Goal: Task Accomplishment & Management: Manage account settings

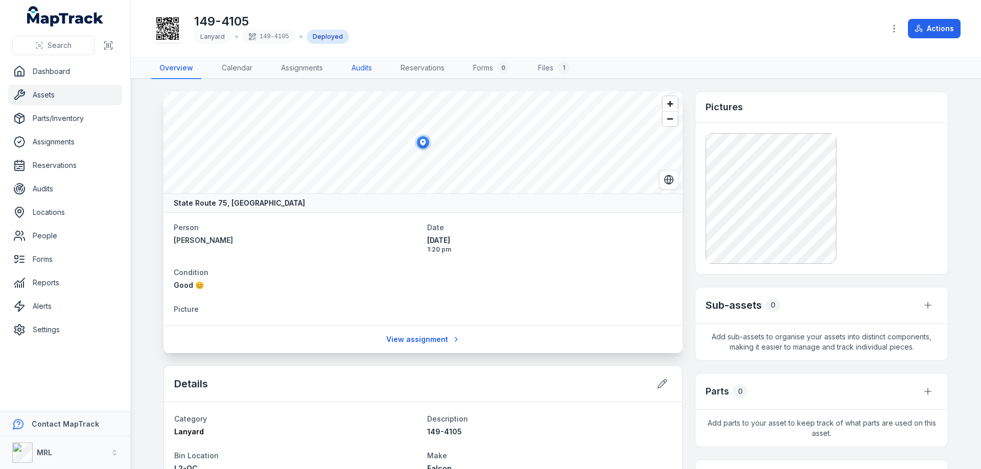
click at [366, 70] on link "Audits" at bounding box center [361, 68] width 37 height 21
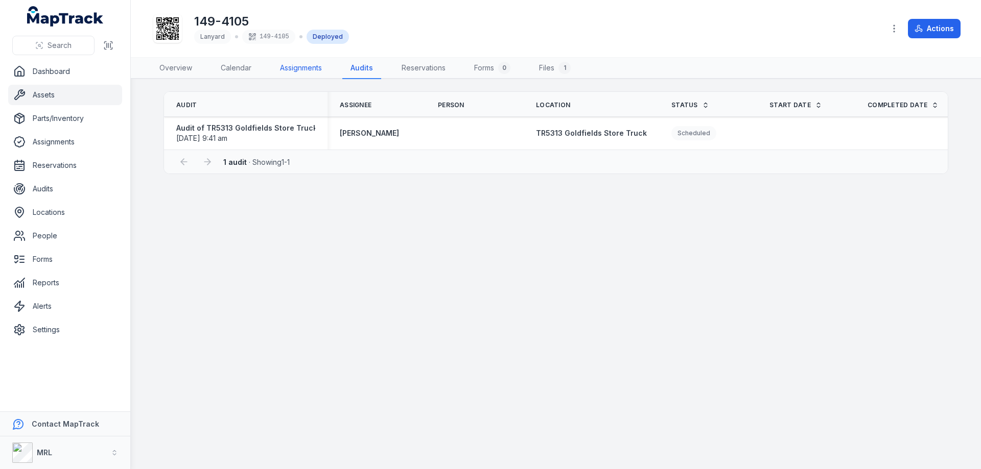
click at [299, 69] on link "Assignments" at bounding box center [301, 68] width 58 height 21
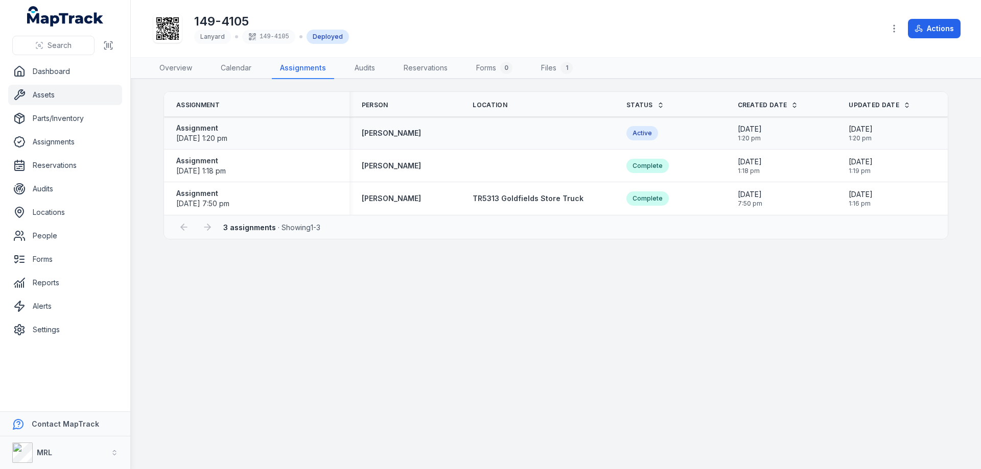
click at [507, 134] on div at bounding box center [536, 133] width 153 height 8
click at [498, 127] on td at bounding box center [536, 133] width 153 height 33
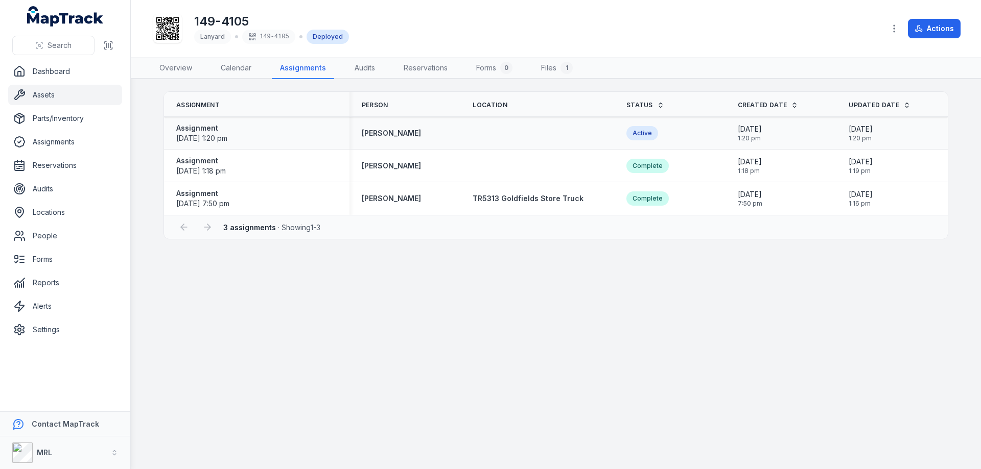
click at [497, 131] on div at bounding box center [536, 133] width 153 height 8
click at [503, 134] on div at bounding box center [536, 133] width 153 height 8
click at [544, 301] on main "Assignment Person Location Status Created Date Updated Date Assignment [DATE] 1…" at bounding box center [556, 274] width 850 height 390
click at [379, 339] on main "Assignment Person Location Status Created Date Updated Date Assignment [DATE] 1…" at bounding box center [556, 274] width 850 height 390
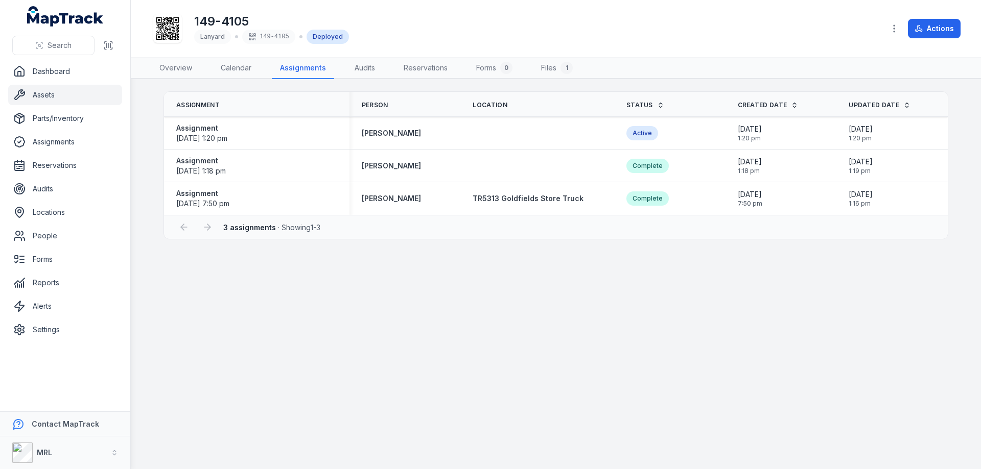
click at [410, 10] on div "149-4105 Lanyard 149-4105 Deployed Actions" at bounding box center [555, 28] width 809 height 49
click at [632, 283] on main "Assignment Person Location Status Created Date Updated Date Assignment [DATE] 1…" at bounding box center [556, 274] width 850 height 390
click at [306, 64] on link "Assignments" at bounding box center [303, 68] width 62 height 21
click at [667, 265] on main "Assignment Person Location Status Created Date Updated Date Assignment [DATE] 1…" at bounding box center [556, 274] width 850 height 390
click at [40, 96] on link "Assets" at bounding box center [65, 95] width 114 height 20
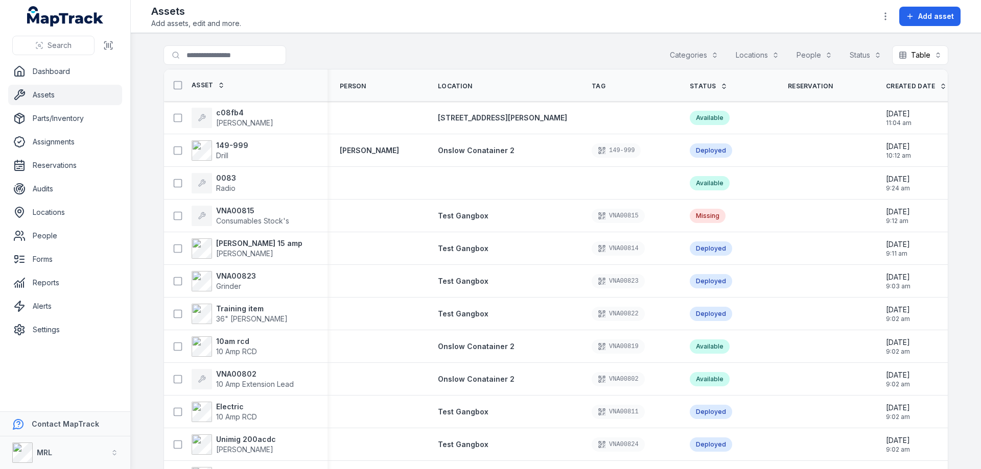
click at [766, 54] on button "Locations" at bounding box center [757, 54] width 57 height 19
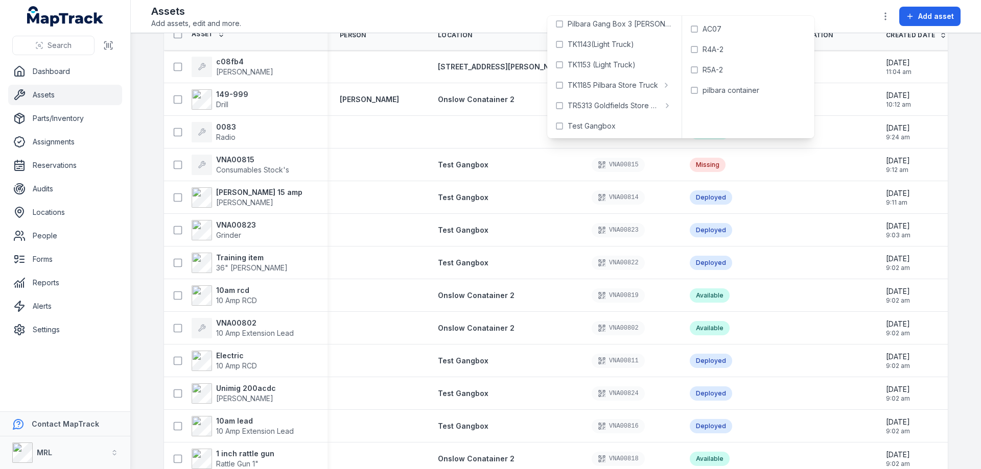
scroll to position [190, 0]
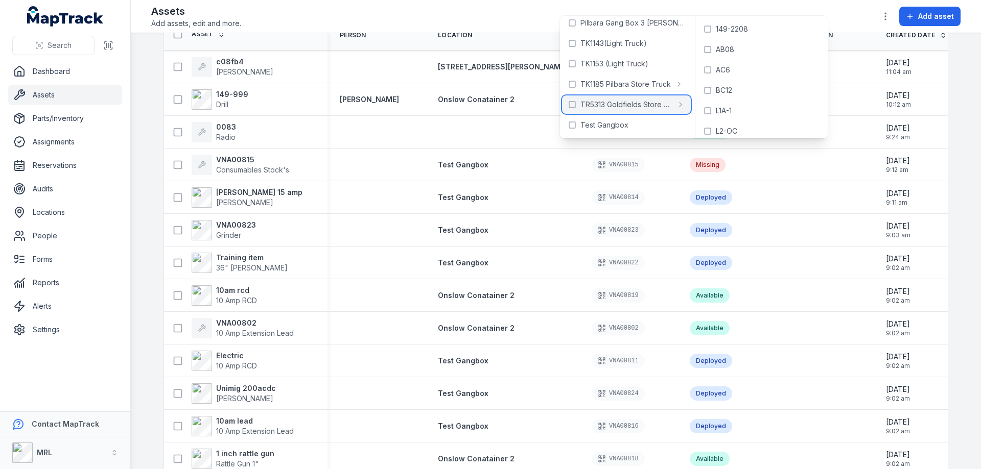
click at [624, 107] on span "TR5313 Goldfields Store Truck" at bounding box center [626, 105] width 92 height 10
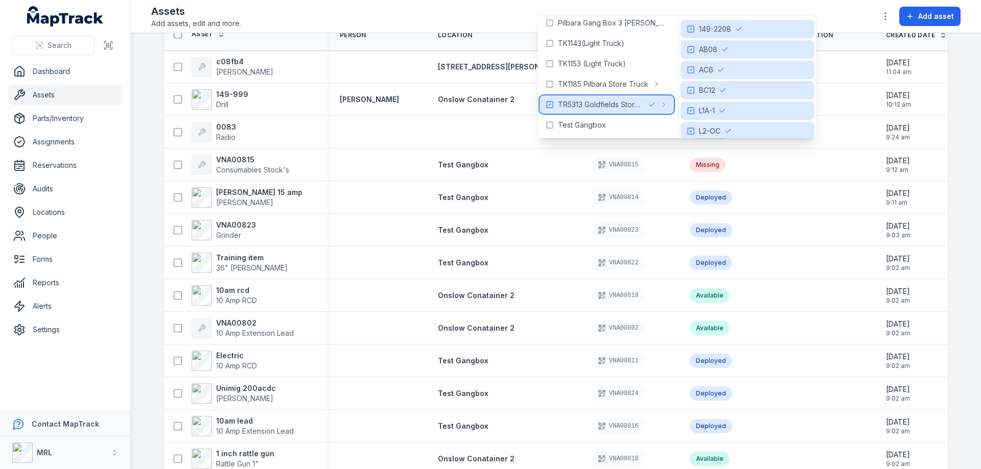
click at [604, 106] on span "TR5313 Goldfields Store Truck" at bounding box center [601, 105] width 86 height 10
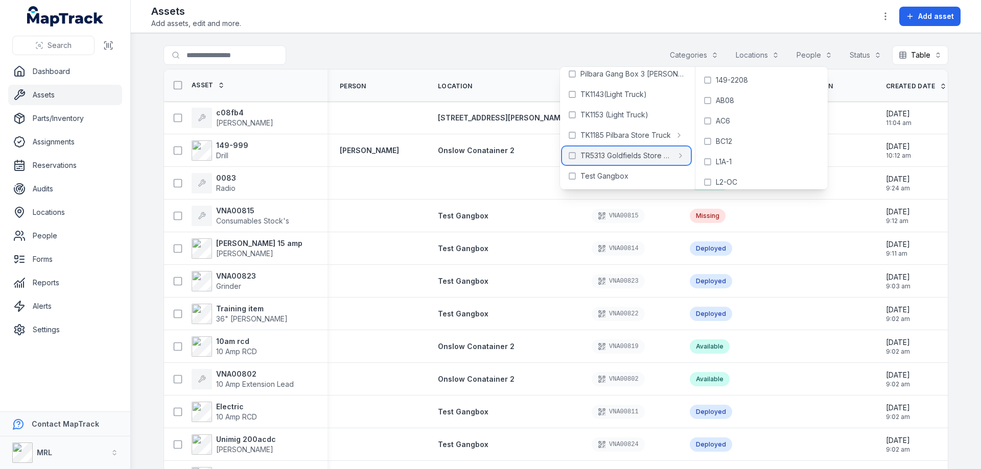
click at [626, 159] on span "TR5313 Goldfields Store Truck" at bounding box center [626, 156] width 92 height 10
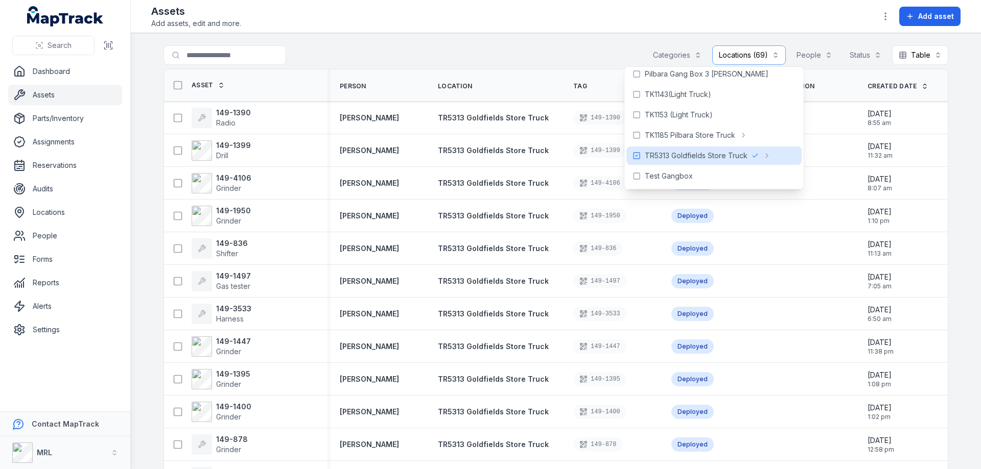
click at [556, 20] on div "Assets Add assets, edit and more. Add asset" at bounding box center [555, 16] width 809 height 25
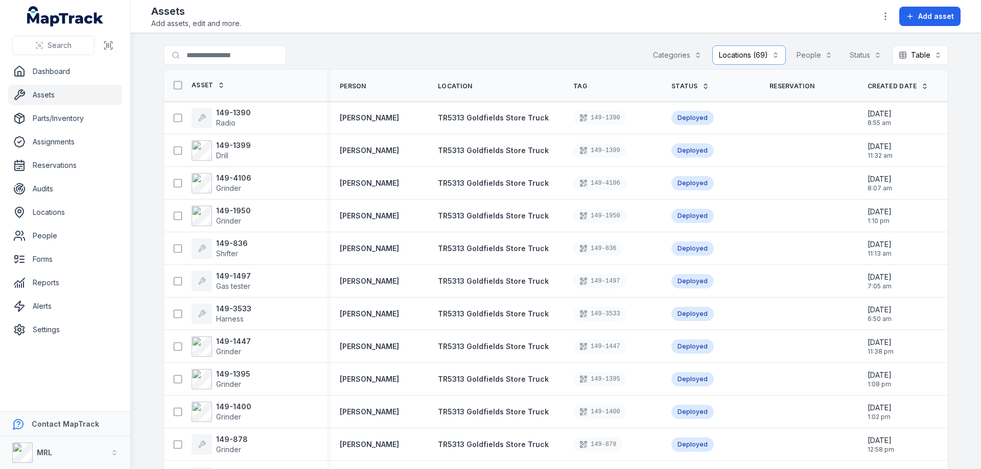
click at [702, 86] on icon at bounding box center [705, 86] width 7 height 7
click at [703, 86] on icon at bounding box center [705, 86] width 4 height 2
click at [232, 148] on strong "149-3446" at bounding box center [234, 145] width 37 height 10
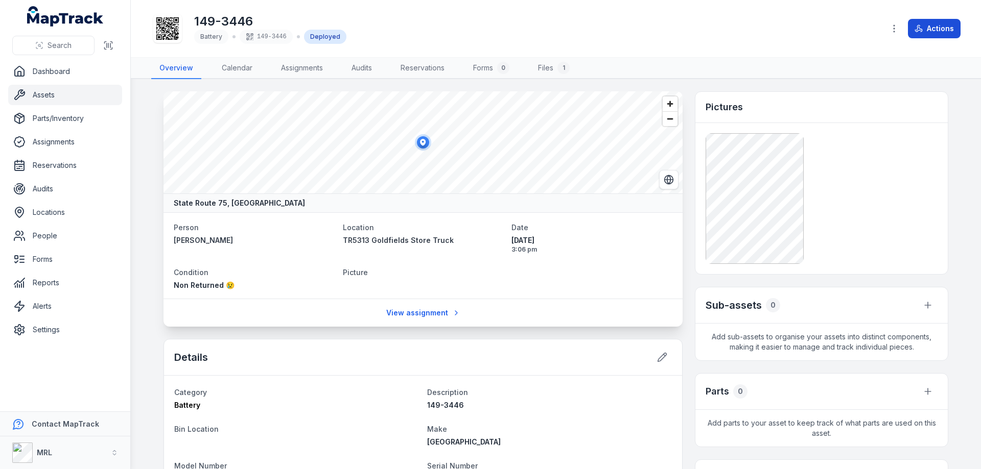
click at [942, 27] on button "Actions" at bounding box center [934, 28] width 53 height 19
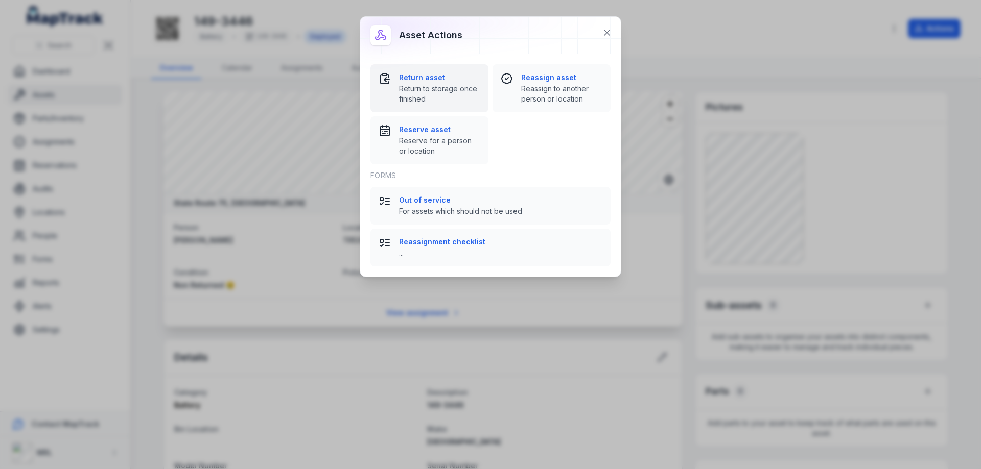
click at [431, 83] on div "Return asset Return to storage once finished" at bounding box center [439, 89] width 81 height 32
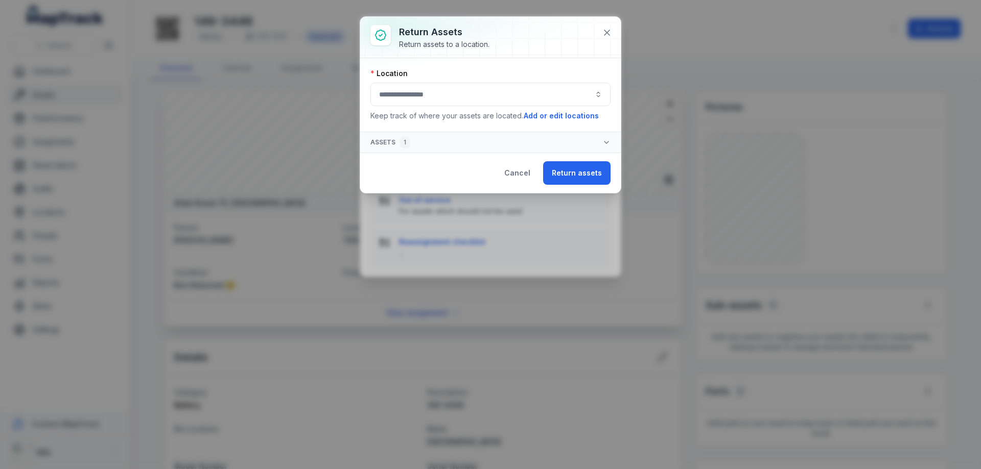
click at [440, 97] on button "button" at bounding box center [490, 94] width 240 height 23
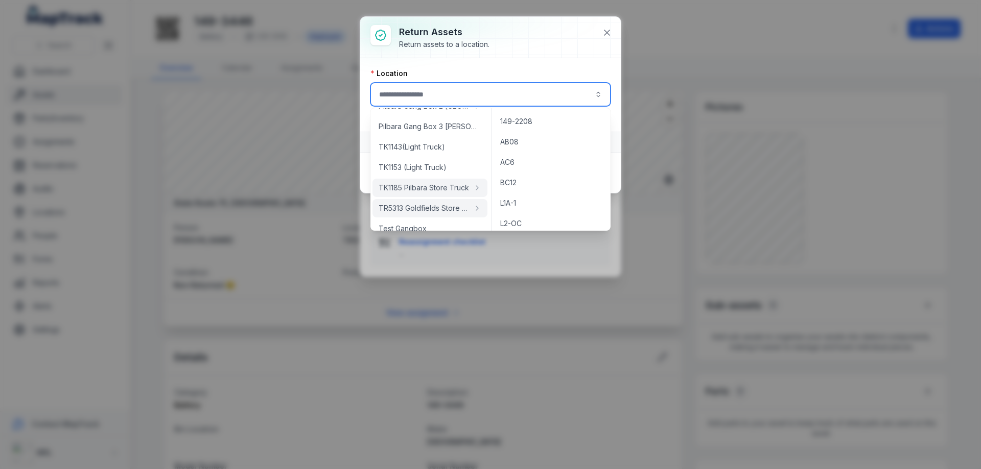
scroll to position [190, 0]
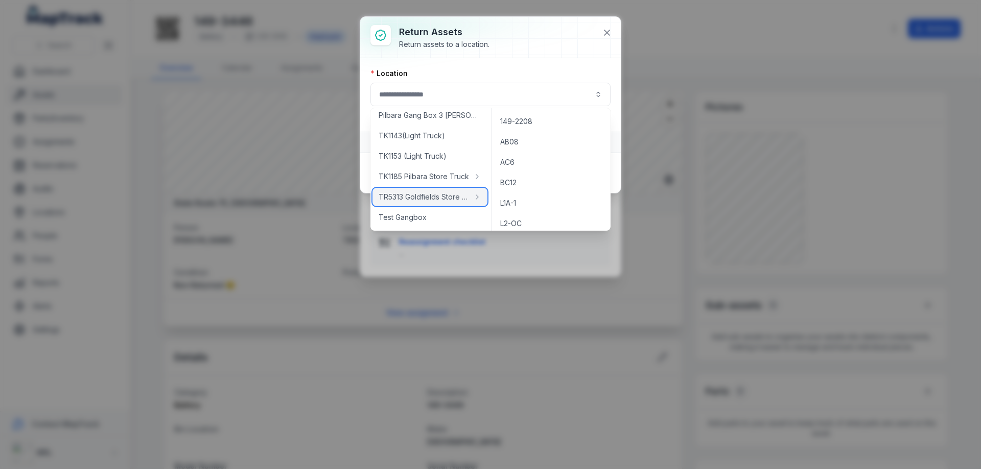
click at [419, 198] on span "TR5313 Goldfields Store Truck" at bounding box center [423, 197] width 90 height 10
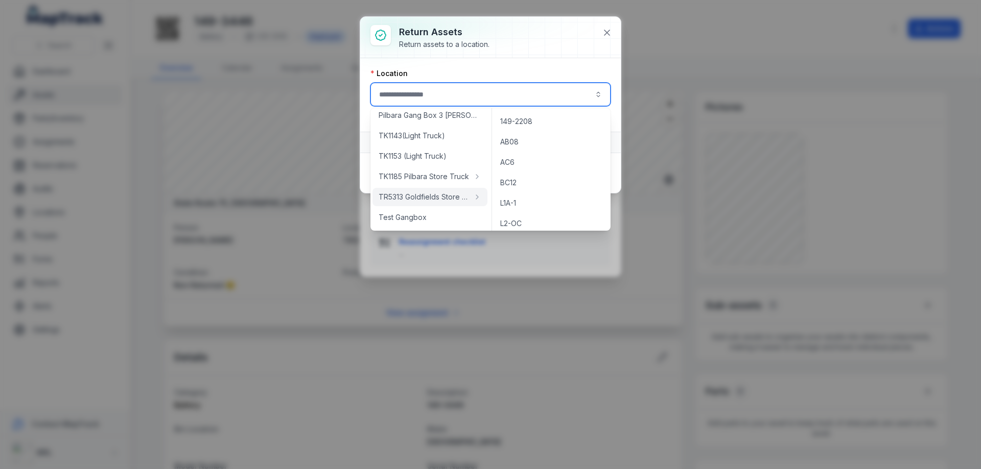
type input "**********"
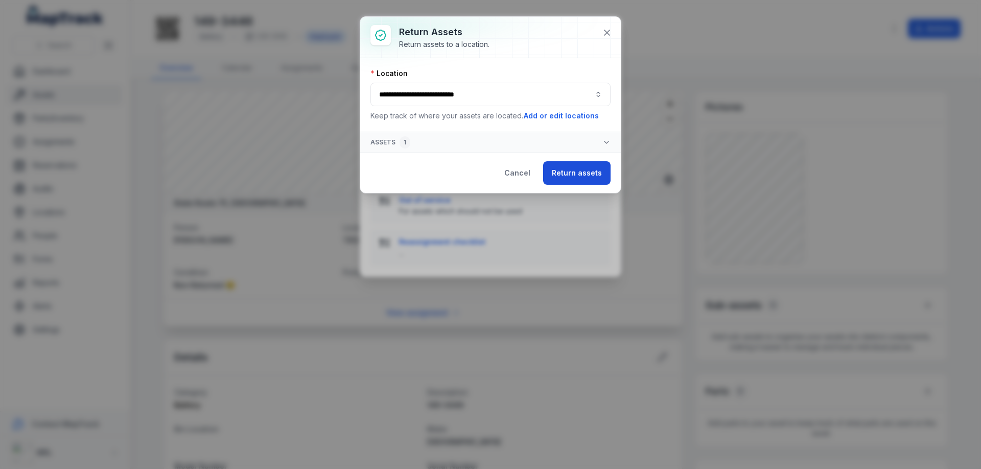
click at [576, 174] on button "Return assets" at bounding box center [576, 172] width 67 height 23
